Goal: Transaction & Acquisition: Purchase product/service

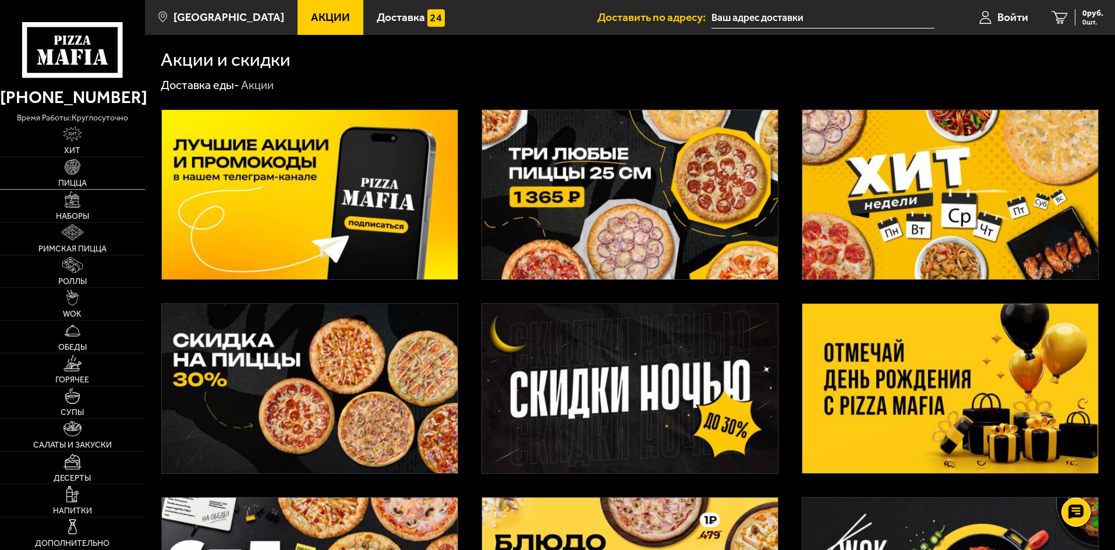
click at [87, 167] on link "Пицца" at bounding box center [72, 173] width 145 height 32
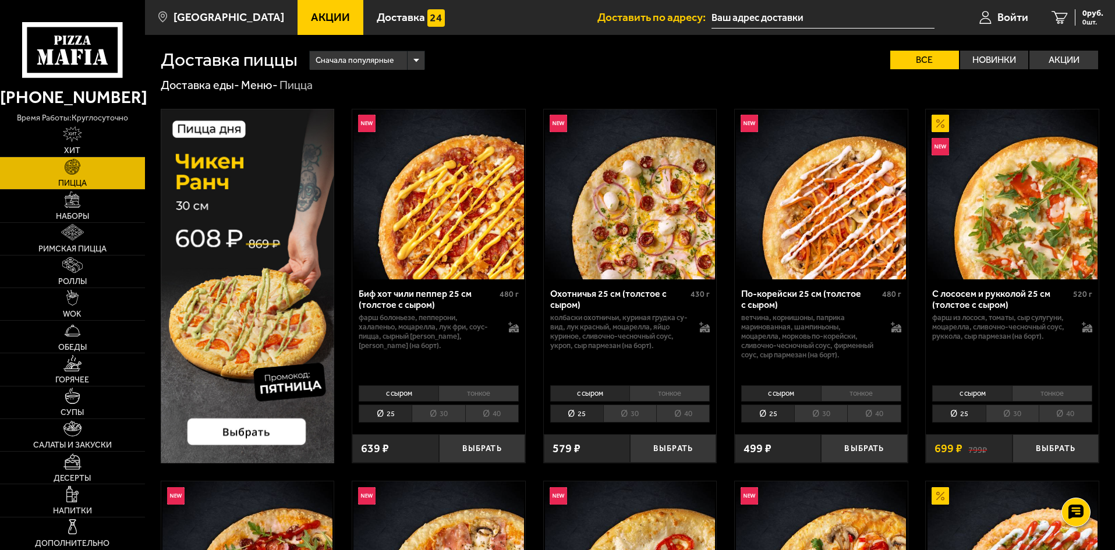
click at [298, 10] on link "Акции" at bounding box center [331, 17] width 66 height 35
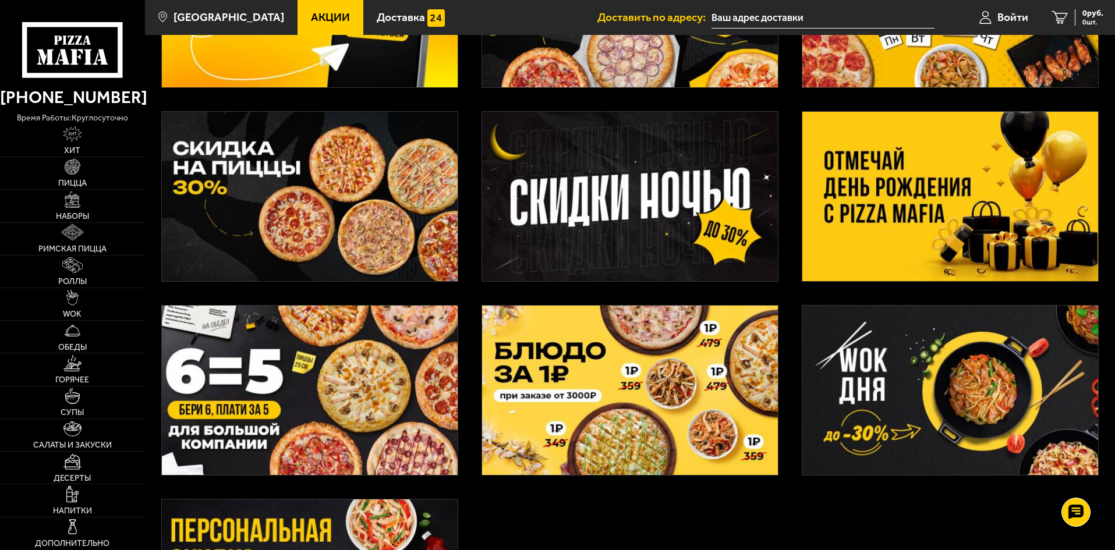
scroll to position [190, 0]
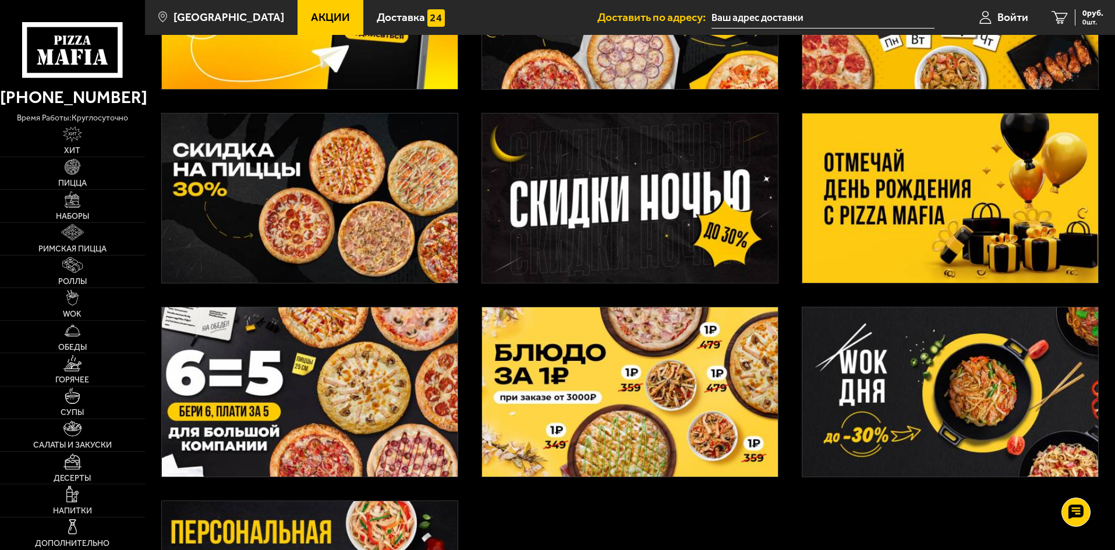
click at [914, 211] on img at bounding box center [951, 198] width 296 height 169
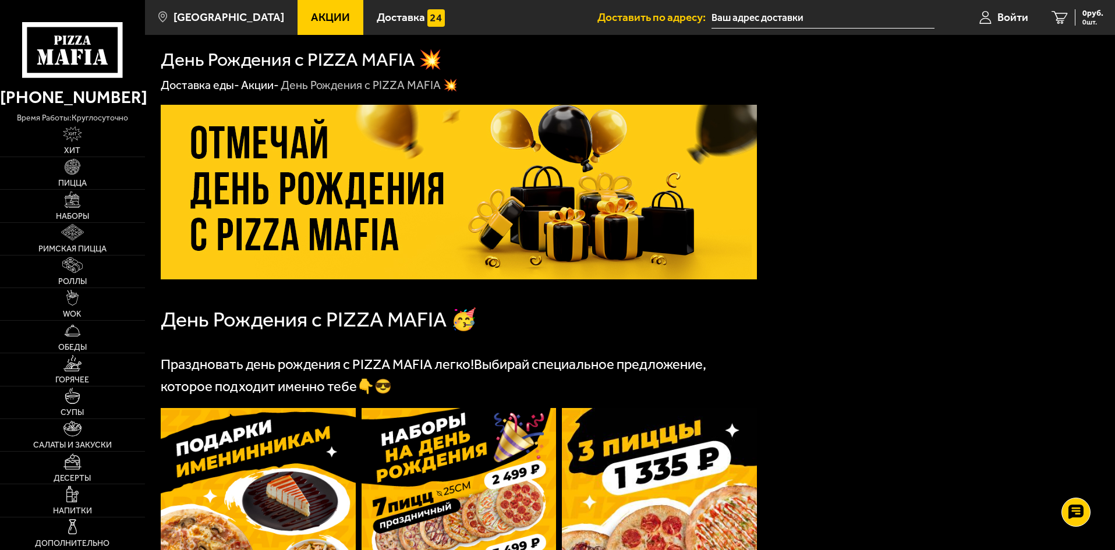
click at [299, 24] on link "Акции" at bounding box center [331, 17] width 66 height 35
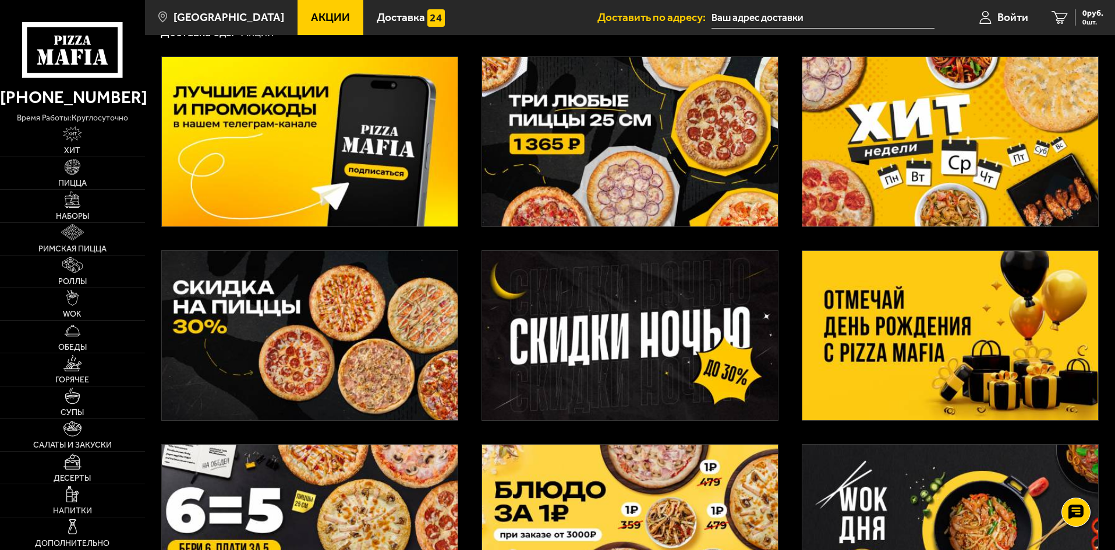
scroll to position [58, 0]
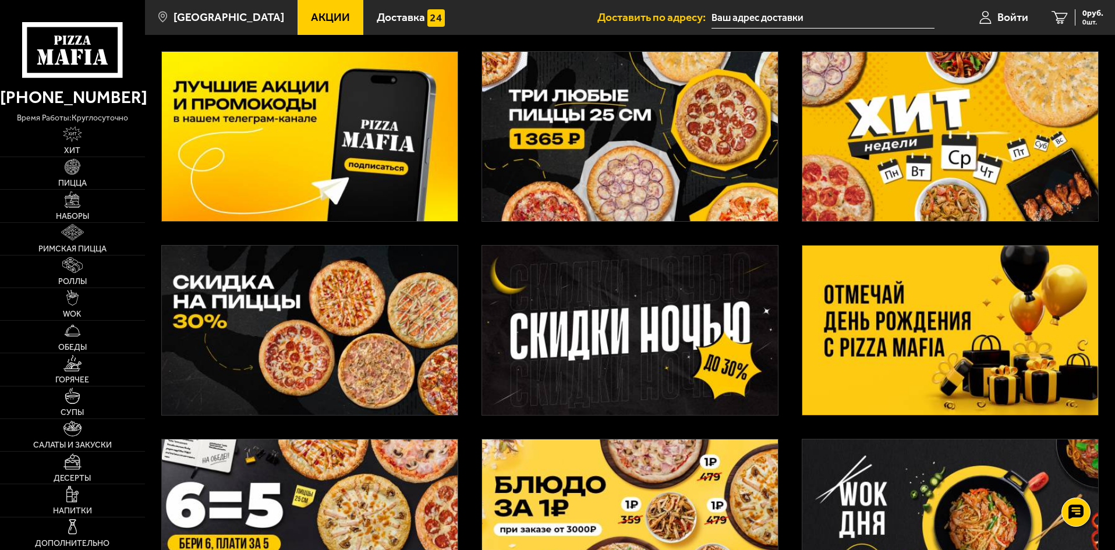
click at [413, 161] on img at bounding box center [310, 136] width 296 height 169
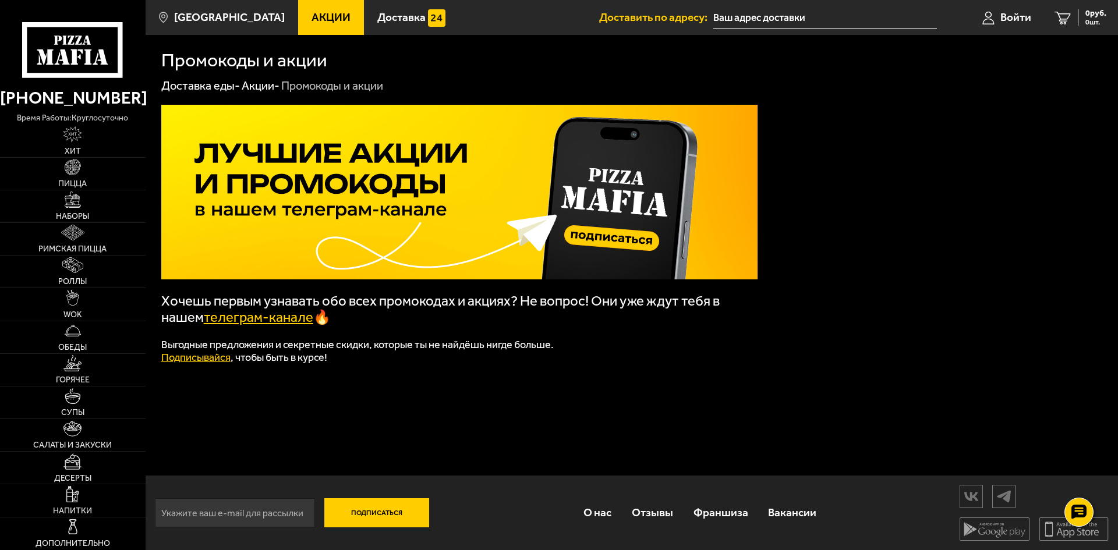
click at [312, 15] on span "Акции" at bounding box center [331, 17] width 39 height 11
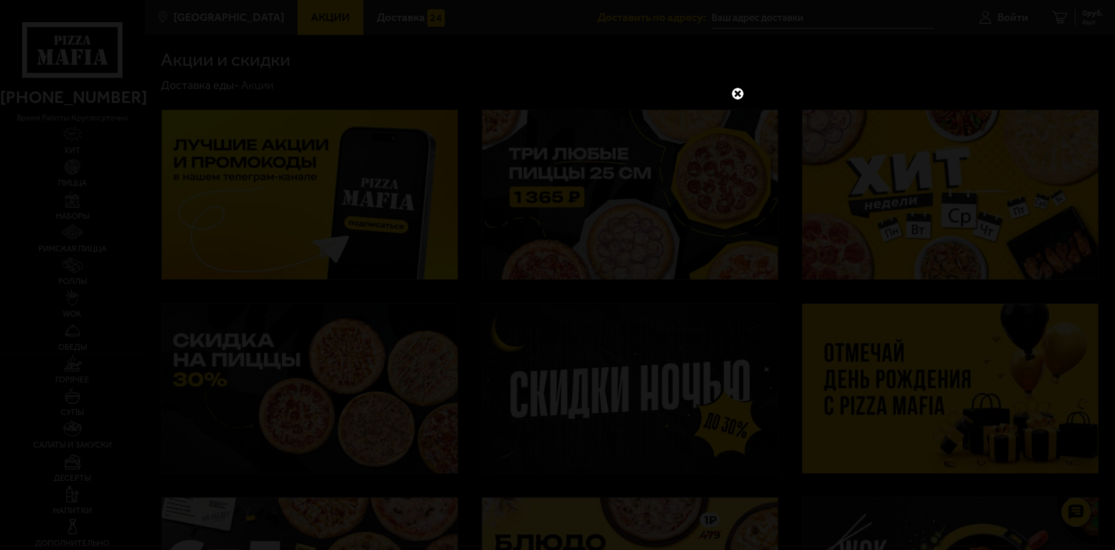
click at [736, 92] on link at bounding box center [737, 93] width 15 height 15
